Goal: Task Accomplishment & Management: Use online tool/utility

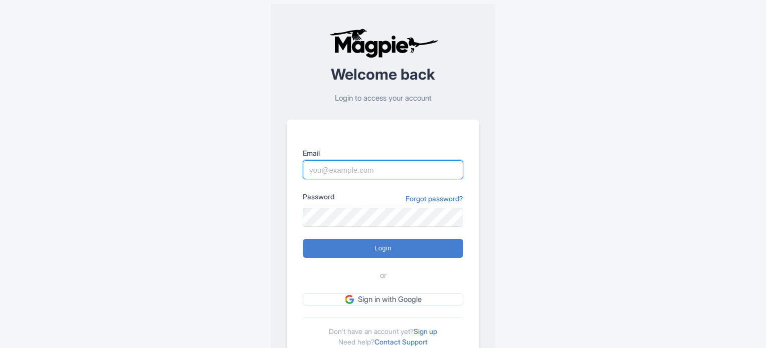
click at [337, 162] on input "Email" at bounding box center [383, 169] width 160 height 19
type input "Lee.Dunlap@intrepidtravel.com"
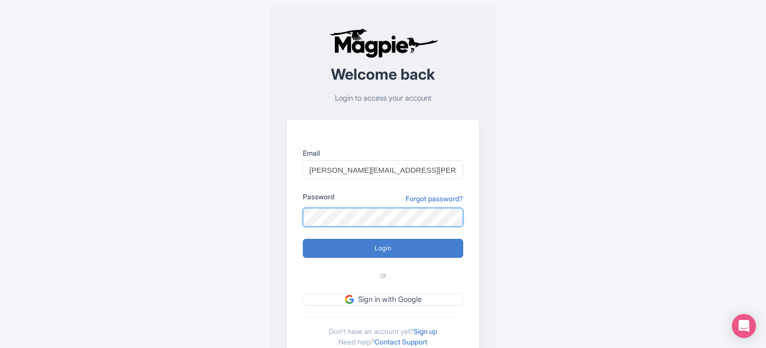
click at [303, 239] on input "Login" at bounding box center [383, 248] width 160 height 19
type input "Logging in..."
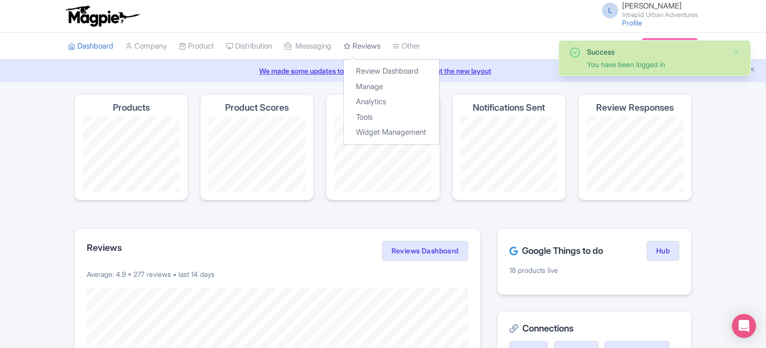
click at [376, 43] on link "Reviews" at bounding box center [361, 47] width 37 height 28
click at [384, 102] on link "Analytics" at bounding box center [391, 102] width 95 height 16
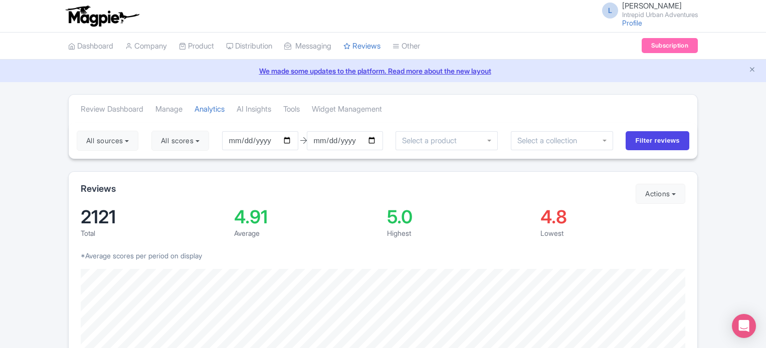
click at [555, 131] on div at bounding box center [562, 140] width 102 height 19
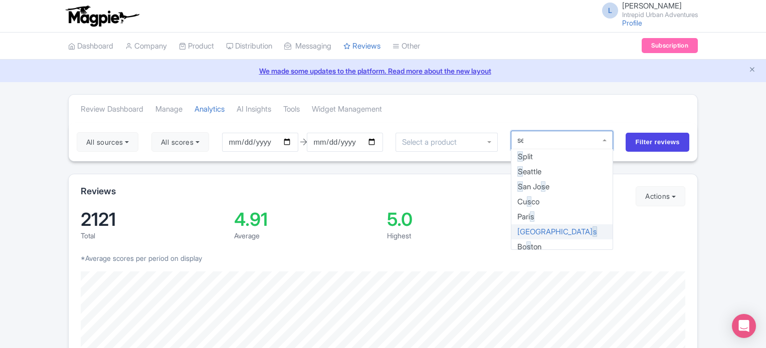
type input "sea"
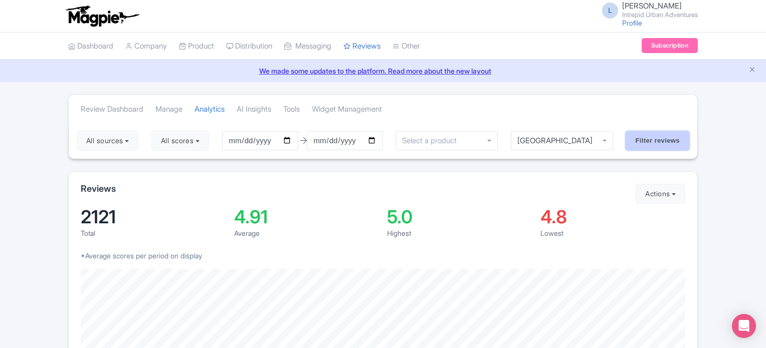
click at [642, 140] on input "Filter reviews" at bounding box center [658, 140] width 64 height 19
click at [180, 111] on link "Manage" at bounding box center [168, 110] width 27 height 28
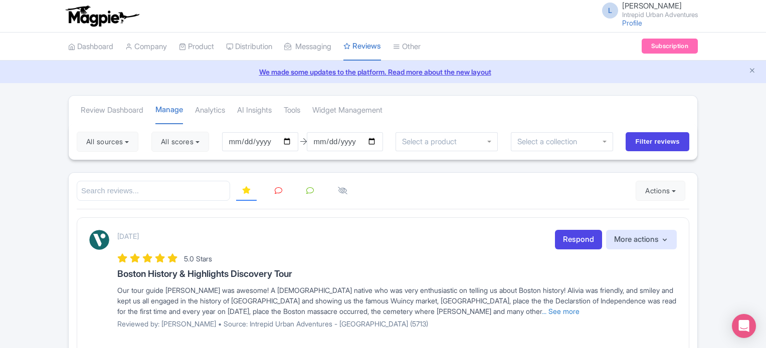
click at [532, 137] on input "select-one" at bounding box center [550, 141] width 67 height 9
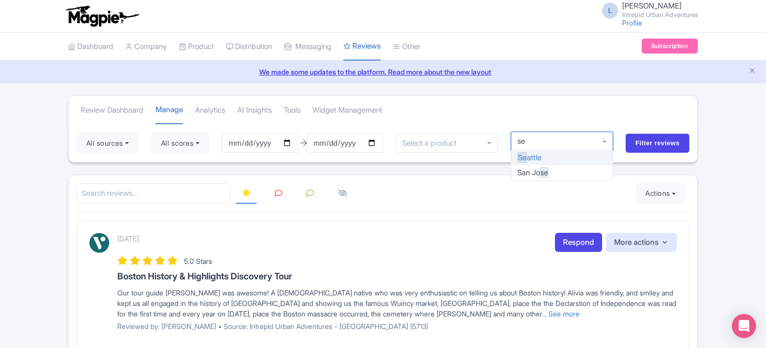
type input "sea"
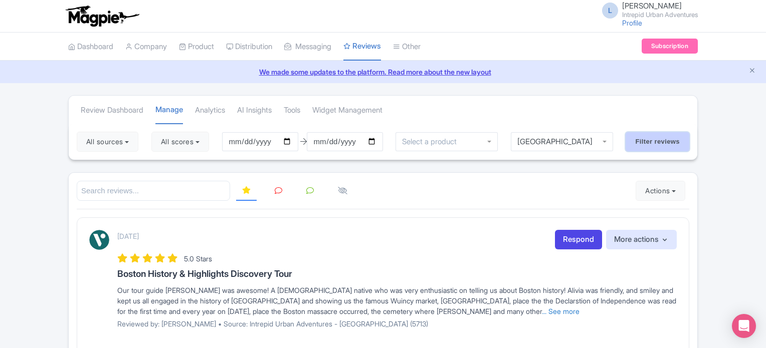
click at [628, 146] on input "Filter reviews" at bounding box center [658, 141] width 64 height 19
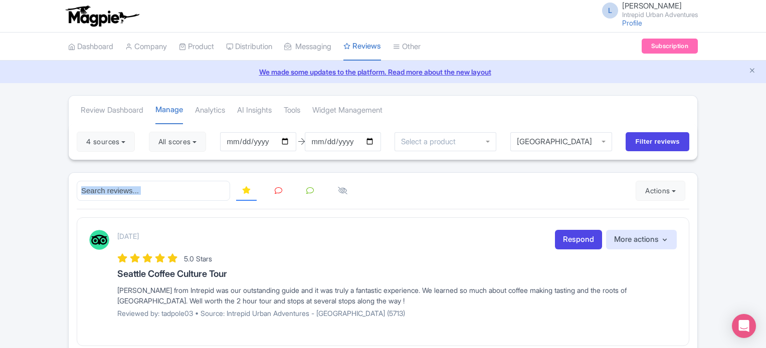
drag, startPoint x: 717, startPoint y: 163, endPoint x: 404, endPoint y: 131, distance: 314.9
click at [293, 142] on input "[DATE]" at bounding box center [258, 141] width 76 height 19
type input "[DATE]"
click at [644, 140] on input "Filter reviews" at bounding box center [658, 141] width 64 height 19
